Goal: Submit feedback/report problem

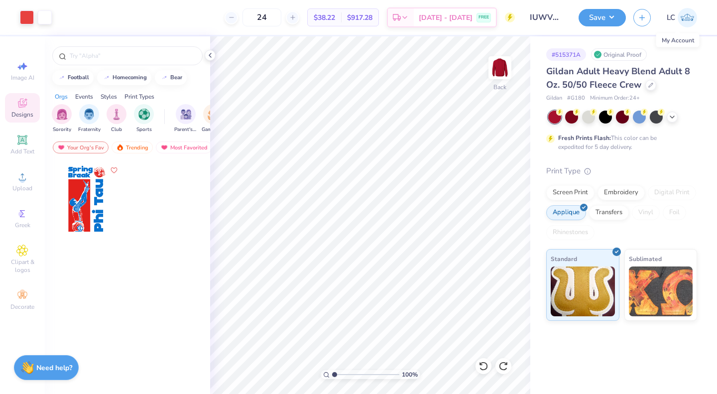
click at [688, 20] on img at bounding box center [687, 17] width 19 height 19
click at [212, 56] on icon at bounding box center [210, 55] width 8 height 8
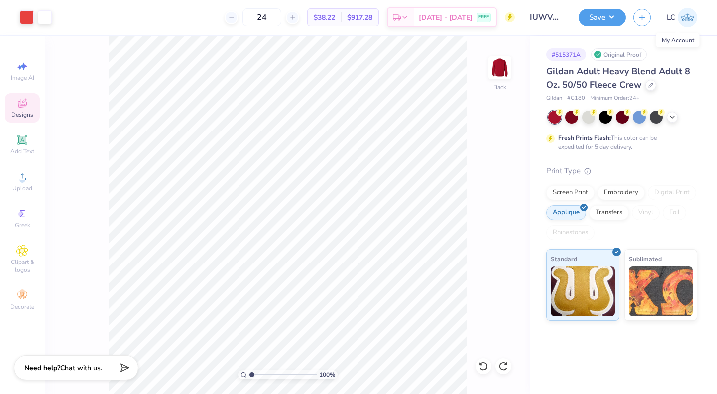
click at [685, 18] on img at bounding box center [687, 17] width 19 height 19
type textarea "x"
